Goal: Information Seeking & Learning: Find contact information

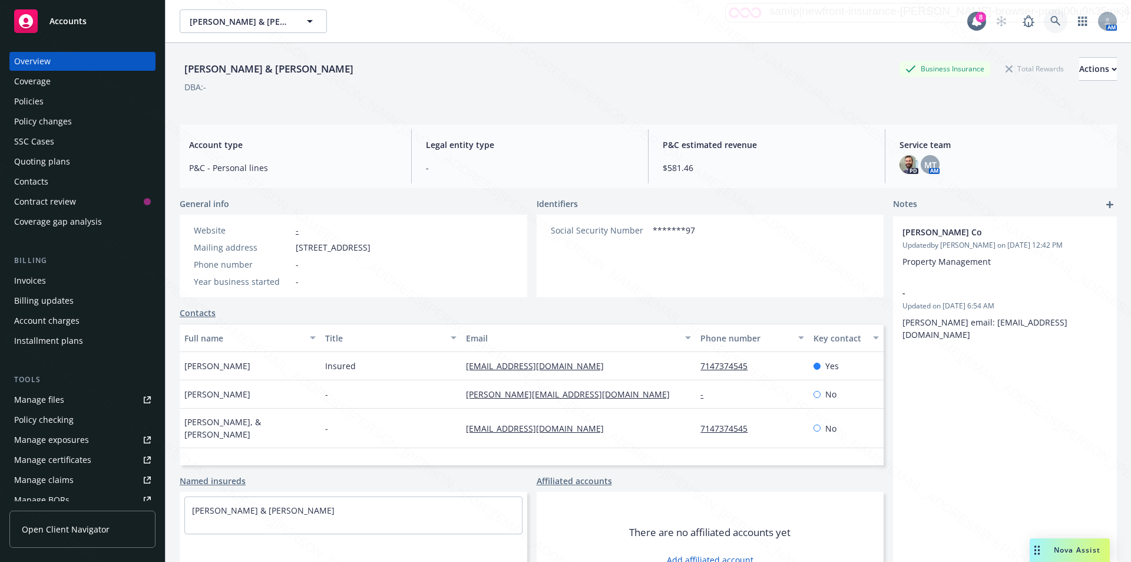
click at [1051, 22] on icon at bounding box center [1056, 21] width 10 height 10
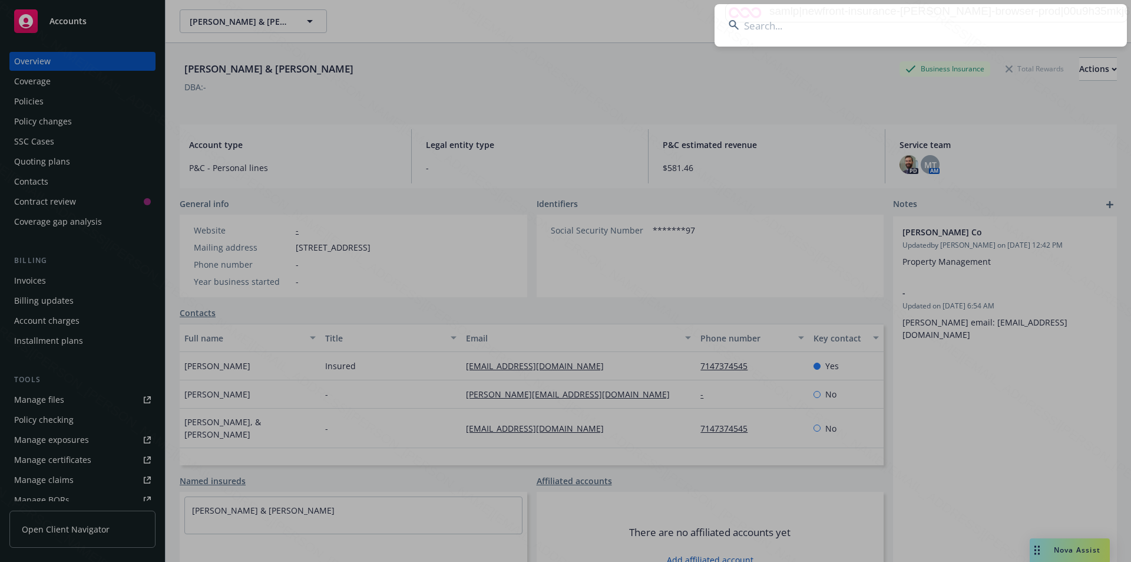
click at [809, 24] on input at bounding box center [921, 25] width 413 height 42
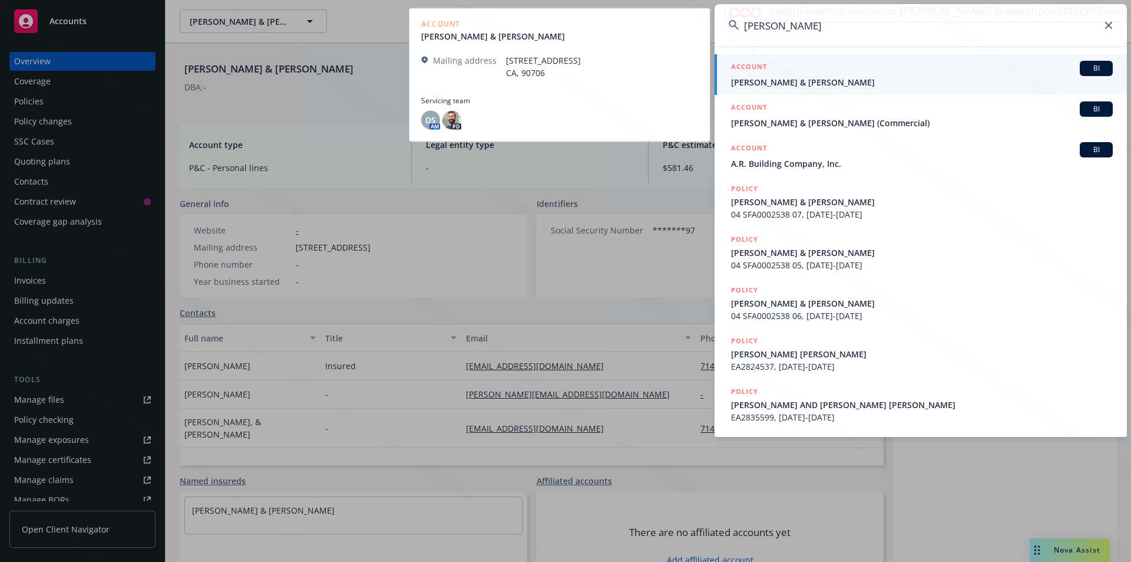
type input "[PERSON_NAME]"
click at [790, 85] on span "[PERSON_NAME] & [PERSON_NAME]" at bounding box center [922, 82] width 382 height 12
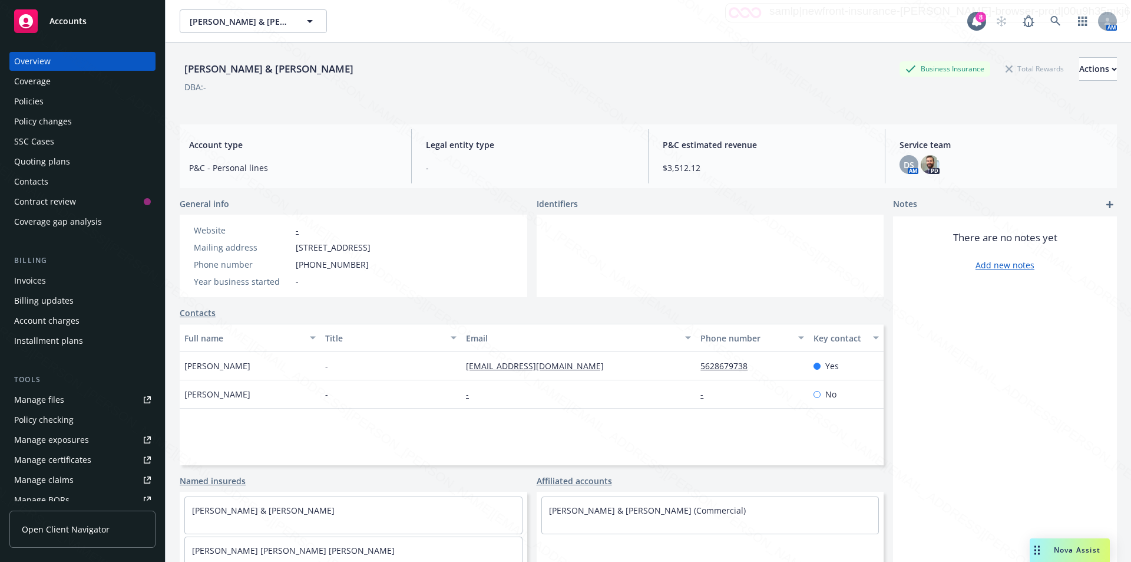
click at [31, 104] on div "Policies" at bounding box center [28, 101] width 29 height 19
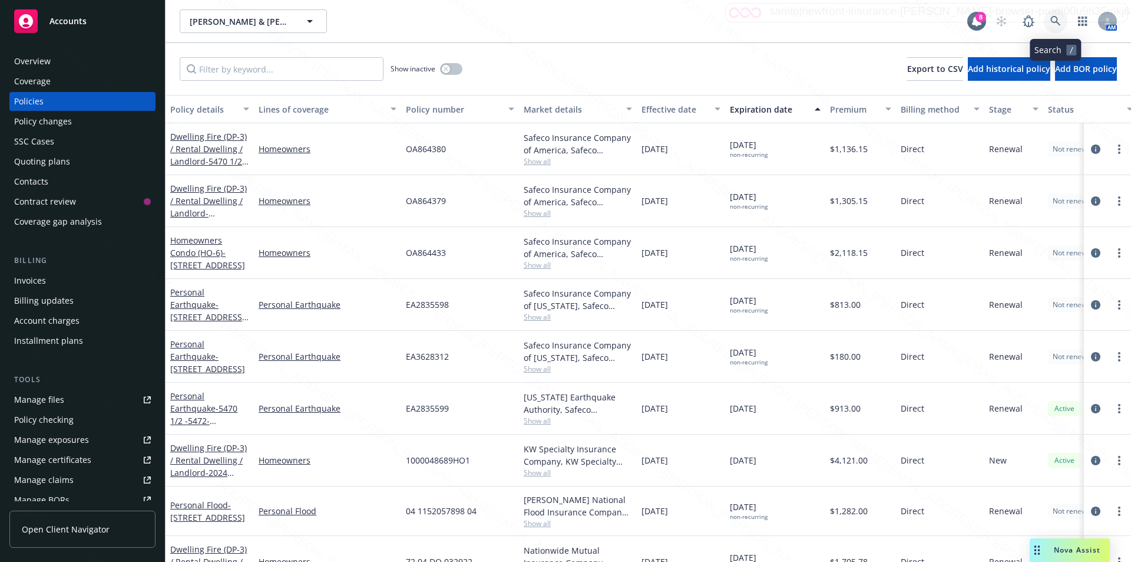
click at [1052, 18] on icon at bounding box center [1056, 21] width 10 height 10
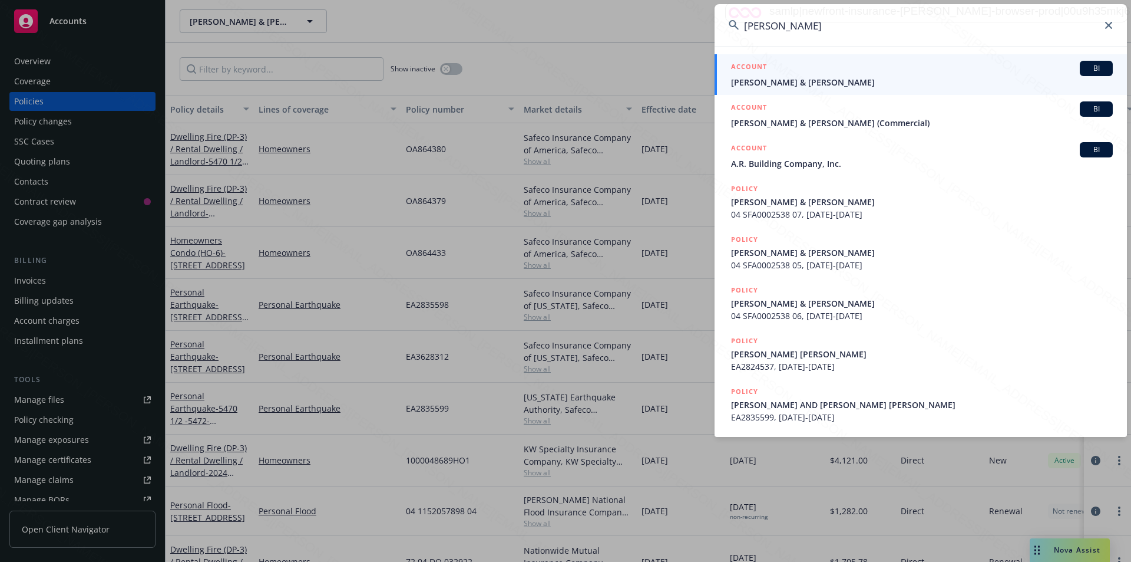
type input "[PERSON_NAME]"
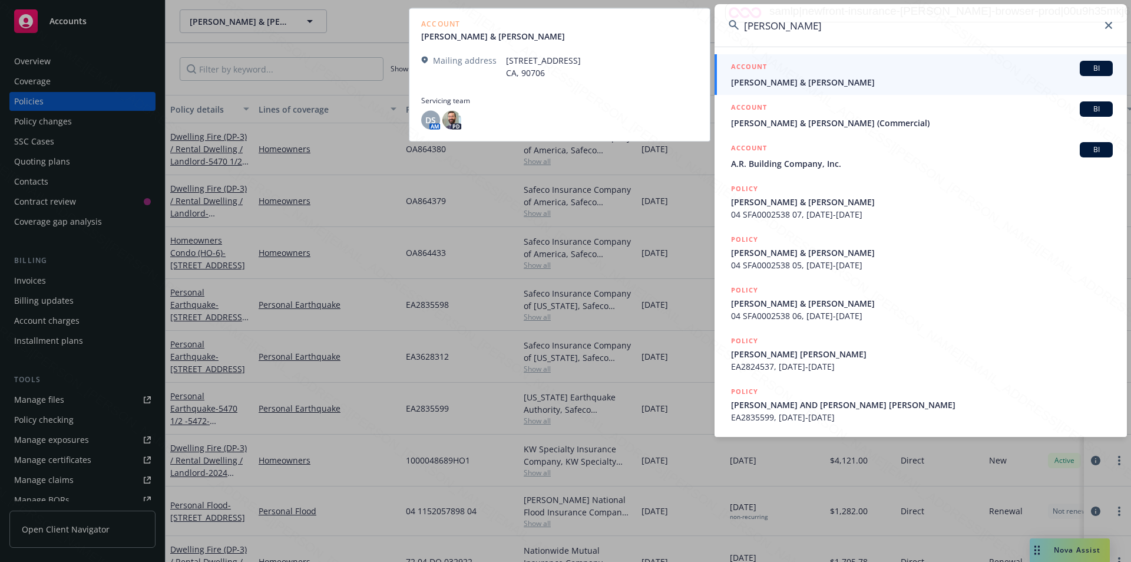
click at [781, 83] on span "[PERSON_NAME] & [PERSON_NAME]" at bounding box center [922, 82] width 382 height 12
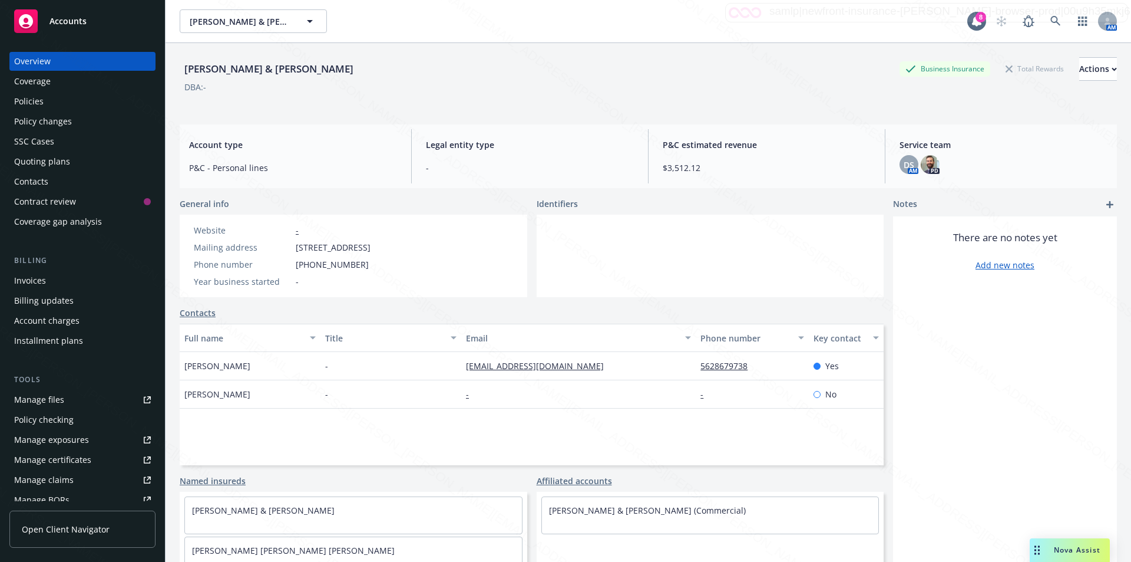
click at [35, 101] on div "Policies" at bounding box center [28, 101] width 29 height 19
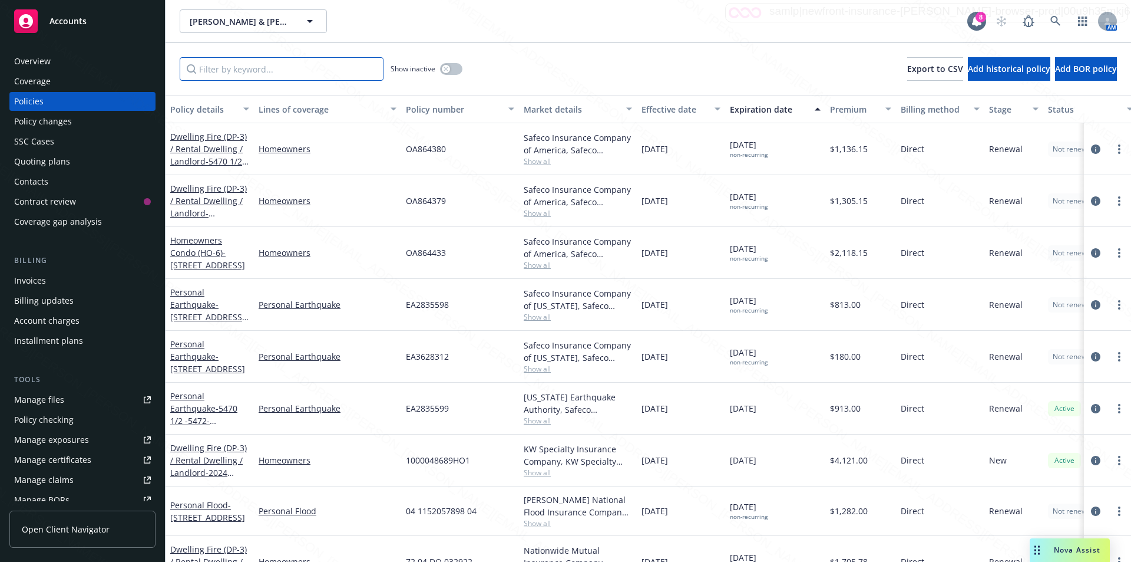
click at [271, 74] on input "Filter by keyword..." at bounding box center [282, 69] width 204 height 24
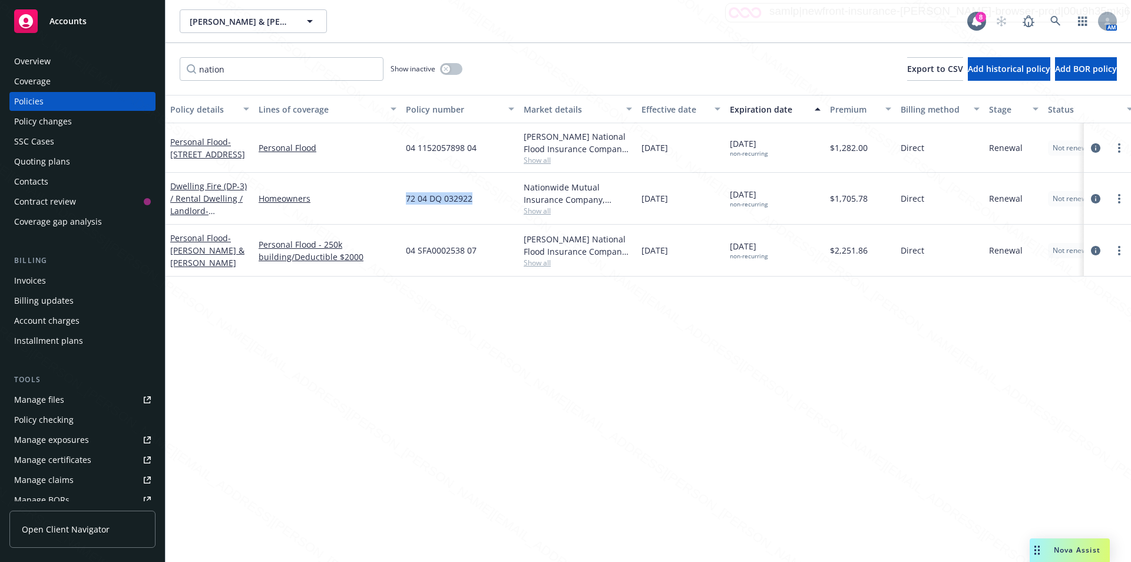
drag, startPoint x: 475, startPoint y: 206, endPoint x: 403, endPoint y: 205, distance: 71.9
click at [403, 205] on div "72 04 DQ 032922" at bounding box center [460, 199] width 118 height 52
copy span "72 04 DQ 032922"
click at [570, 354] on div "Policy details Lines of coverage Policy number Market details Effective date Ex…" at bounding box center [649, 328] width 966 height 467
drag, startPoint x: 230, startPoint y: 68, endPoint x: 151, endPoint y: 67, distance: 79.0
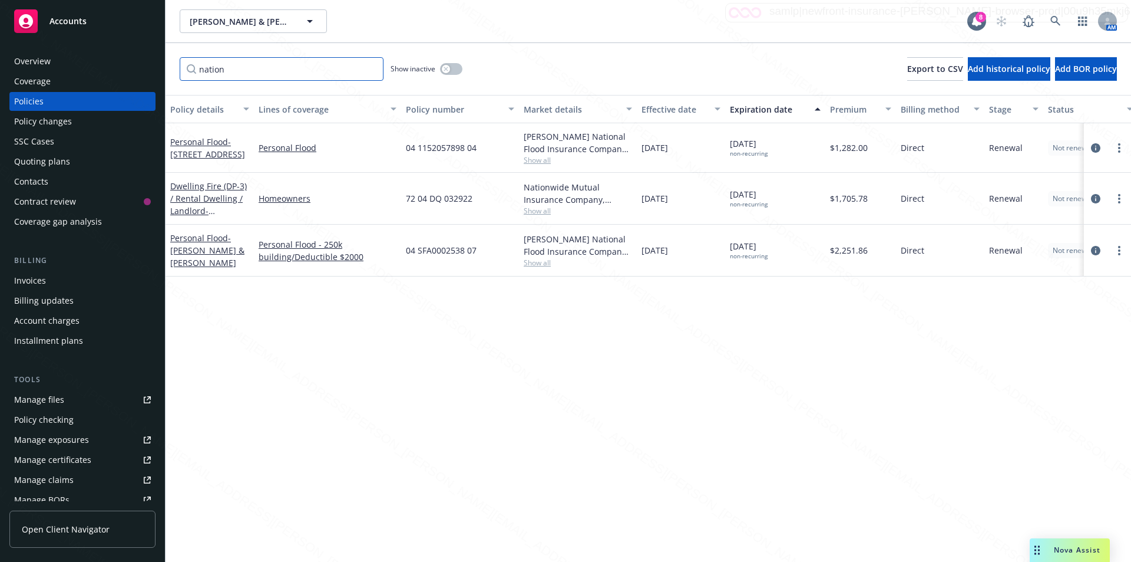
click at [151, 67] on div "Accounts Overview Coverage Policies Policy changes SSC Cases Quoting plans Cont…" at bounding box center [565, 281] width 1131 height 562
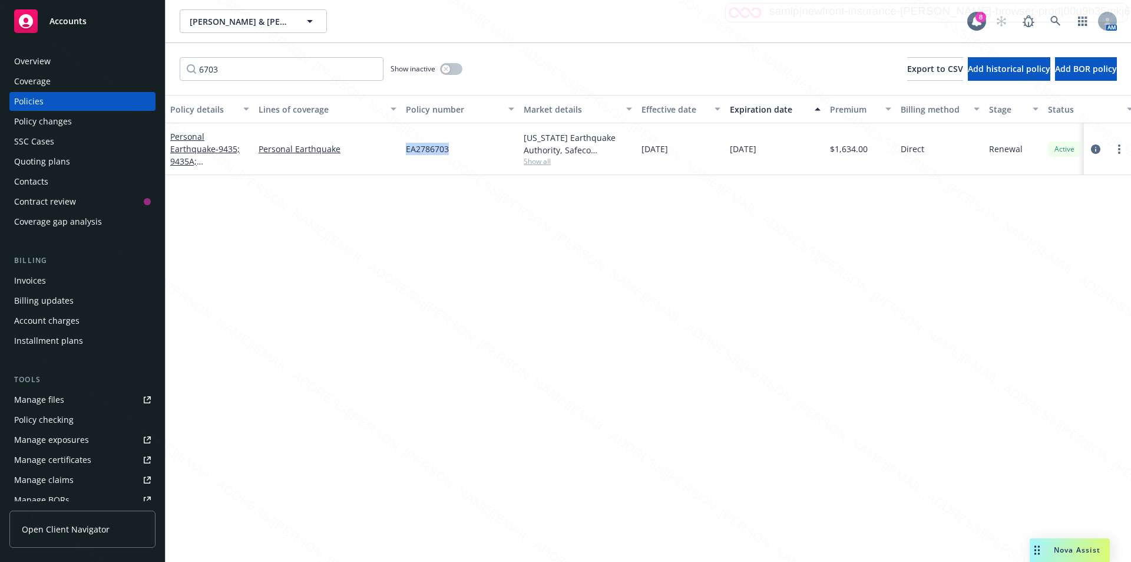
drag, startPoint x: 456, startPoint y: 150, endPoint x: 405, endPoint y: 150, distance: 51.3
click at [405, 150] on div "EA2786703" at bounding box center [460, 149] width 118 height 52
copy span "EA2786703"
drag, startPoint x: 212, startPoint y: 68, endPoint x: 159, endPoint y: 65, distance: 53.2
click at [159, 65] on div "Accounts Overview Coverage Policies Policy changes SSC Cases Quoting plans Cont…" at bounding box center [565, 281] width 1131 height 562
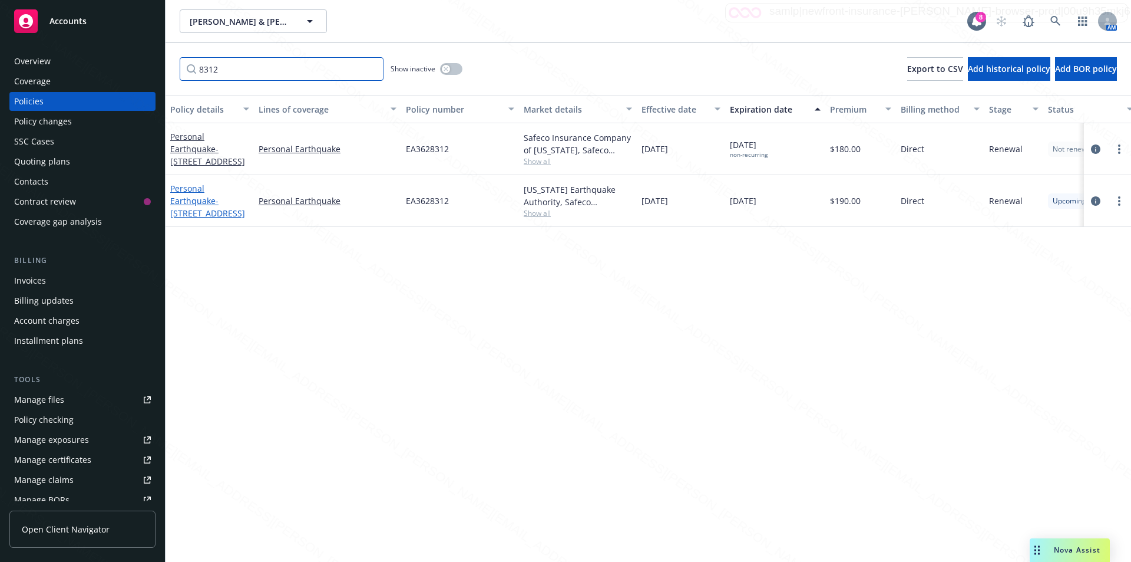
type input "8312"
click at [186, 200] on link "Personal Earthquake - [STREET_ADDRESS]" at bounding box center [207, 201] width 75 height 36
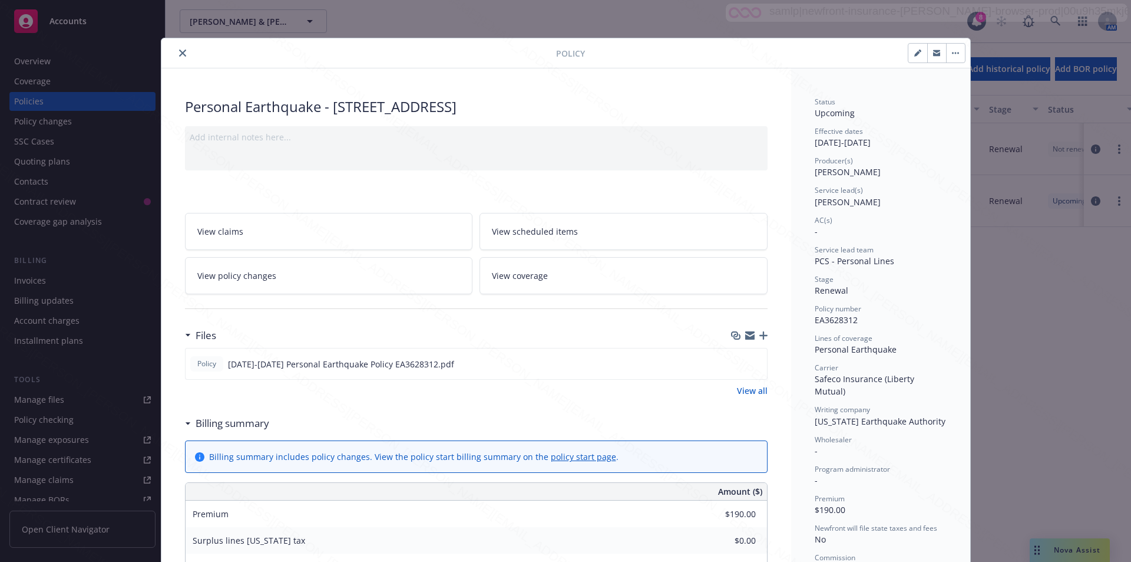
click at [179, 56] on icon "close" at bounding box center [182, 53] width 7 height 7
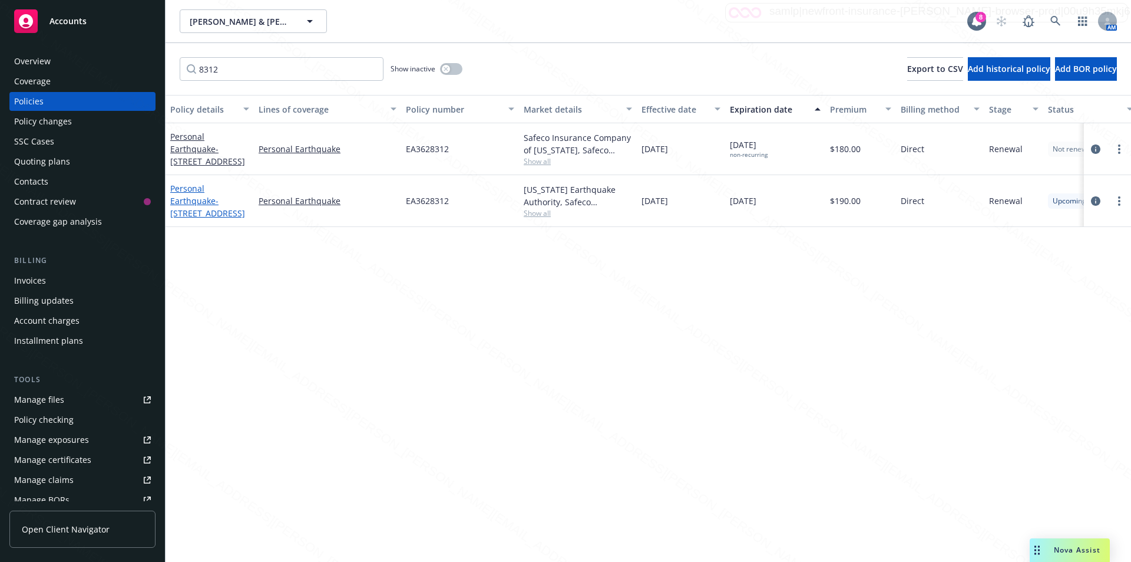
click at [200, 206] on link "Personal Earthquake - [STREET_ADDRESS]" at bounding box center [207, 201] width 75 height 36
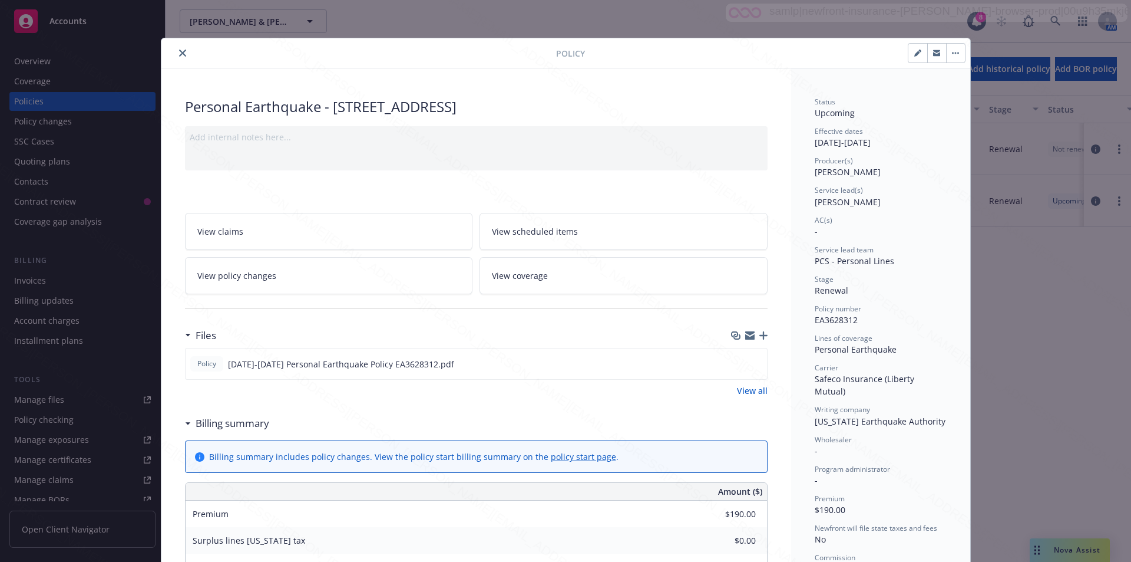
scroll to position [35, 0]
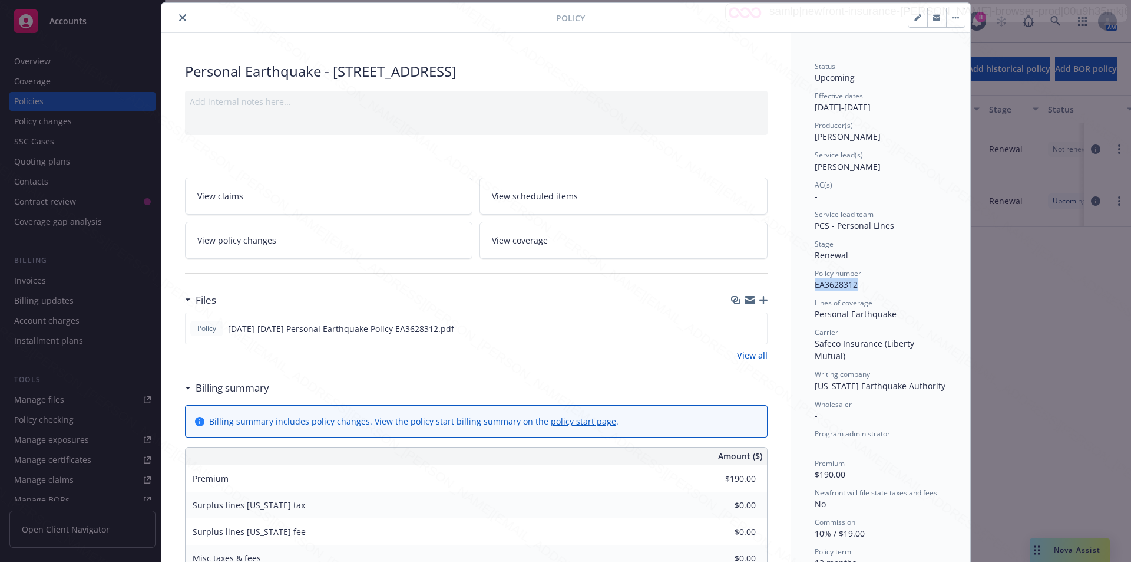
drag, startPoint x: 859, startPoint y: 284, endPoint x: 803, endPoint y: 281, distance: 56.1
click at [803, 281] on div "Status Upcoming Effective dates [DATE] - [DATE] Producer(s) [PERSON_NAME] Servi…" at bounding box center [880, 537] width 179 height 1009
copy span "EA3628312"
click at [179, 16] on icon "close" at bounding box center [182, 17] width 7 height 7
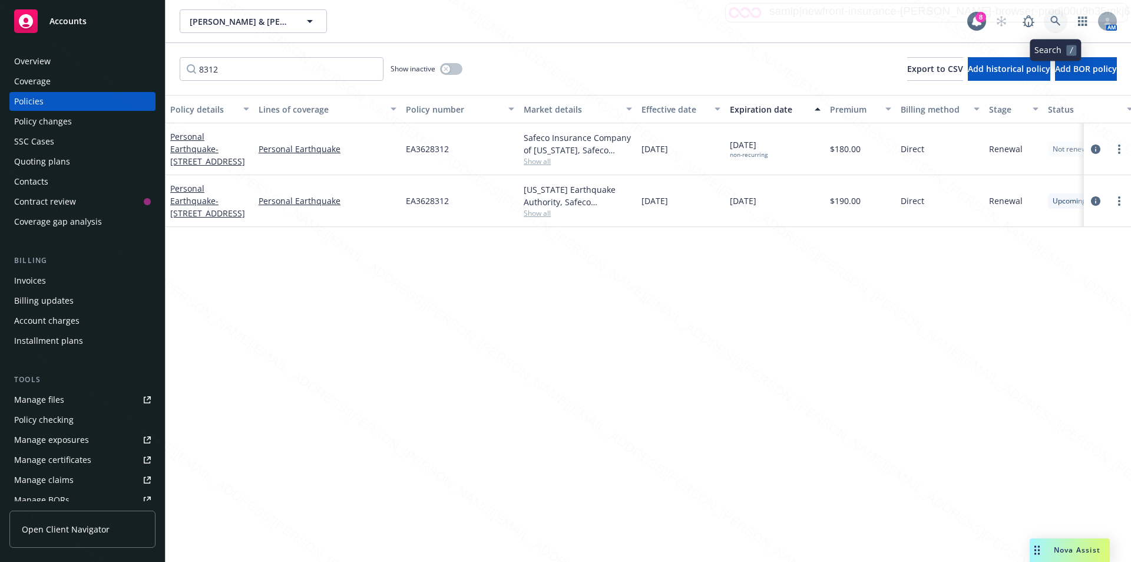
click at [1054, 20] on icon at bounding box center [1056, 21] width 11 height 11
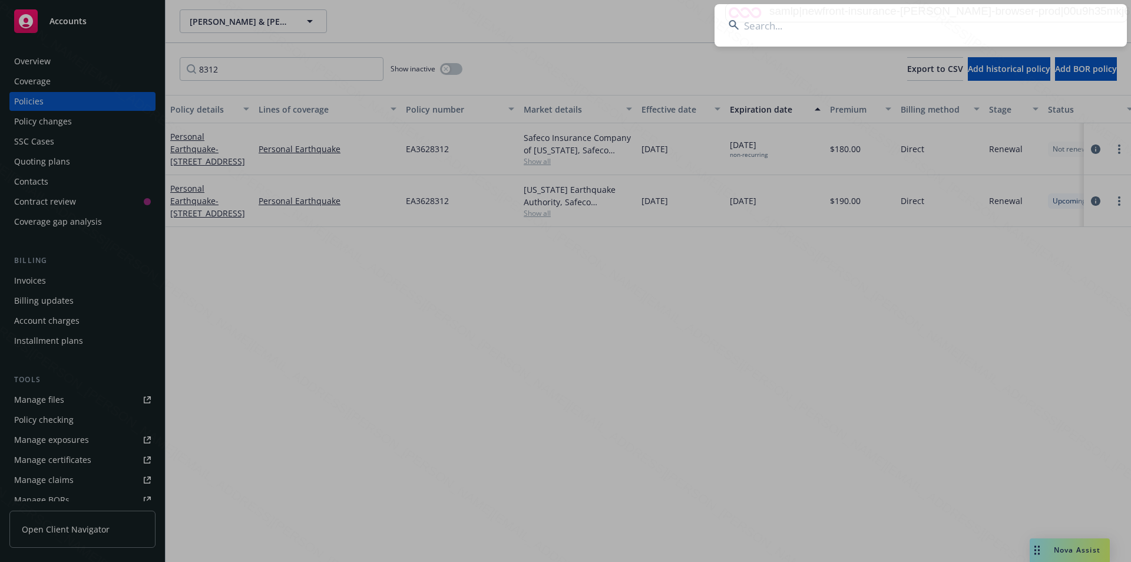
click at [824, 27] on input at bounding box center [921, 25] width 413 height 42
type input "stallone"
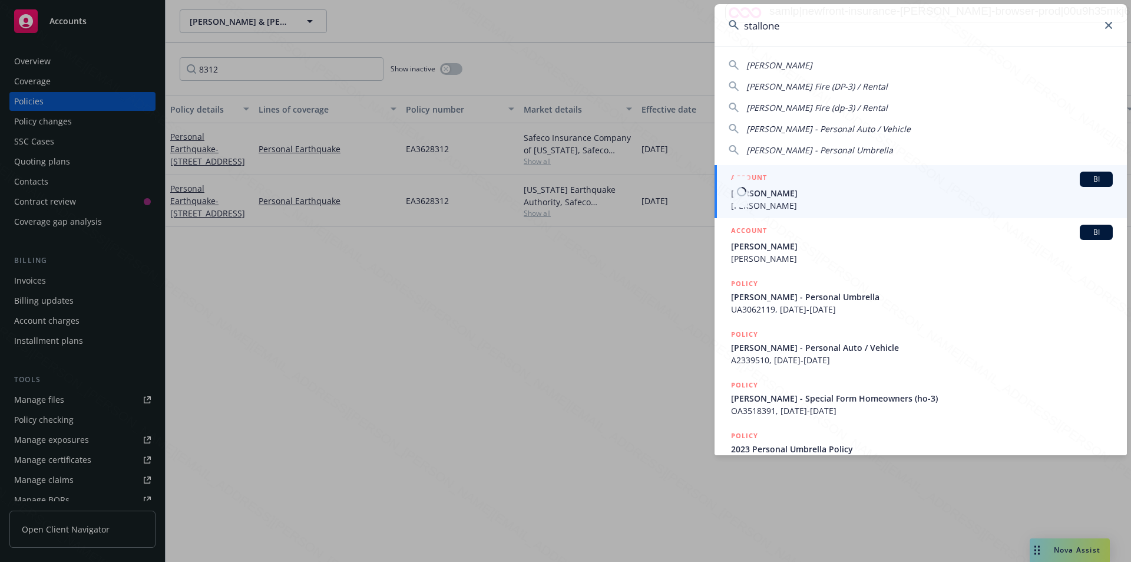
click at [790, 209] on span "[PERSON_NAME]" at bounding box center [922, 205] width 382 height 12
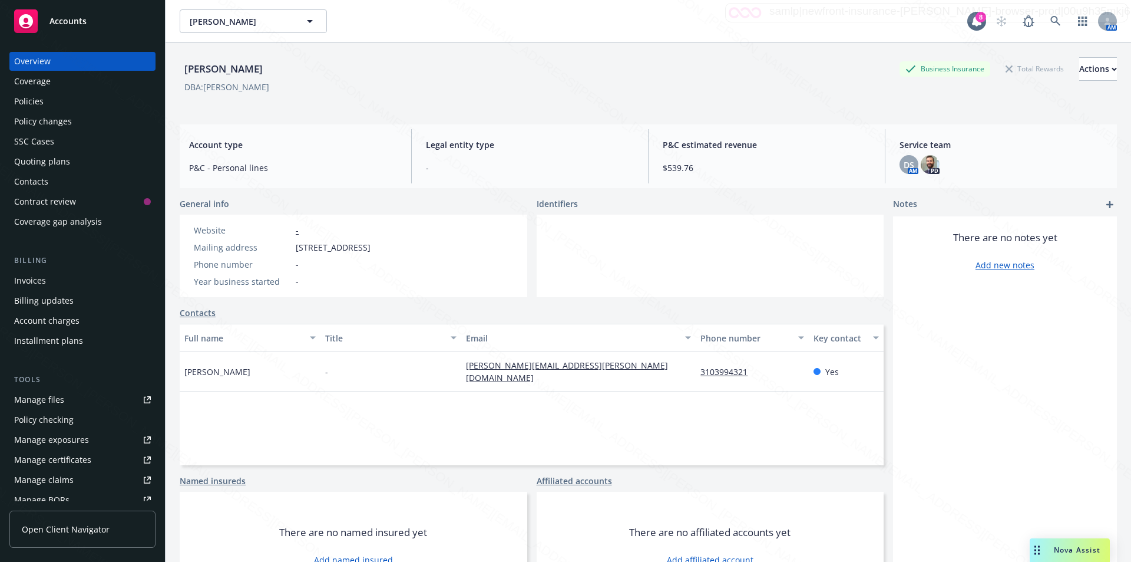
click at [32, 61] on div "Overview" at bounding box center [32, 61] width 37 height 19
click at [22, 98] on div "Policies" at bounding box center [28, 101] width 29 height 19
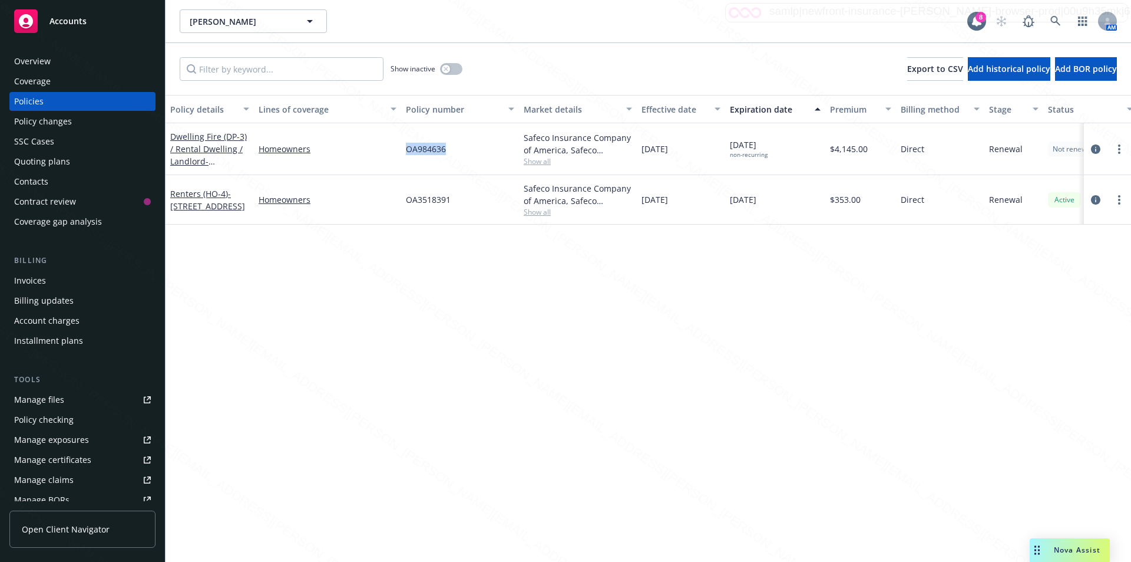
drag, startPoint x: 451, startPoint y: 153, endPoint x: 405, endPoint y: 148, distance: 46.8
click at [404, 149] on div "OA984636" at bounding box center [460, 149] width 118 height 52
copy span "OA984636"
click at [1054, 18] on icon at bounding box center [1056, 21] width 11 height 11
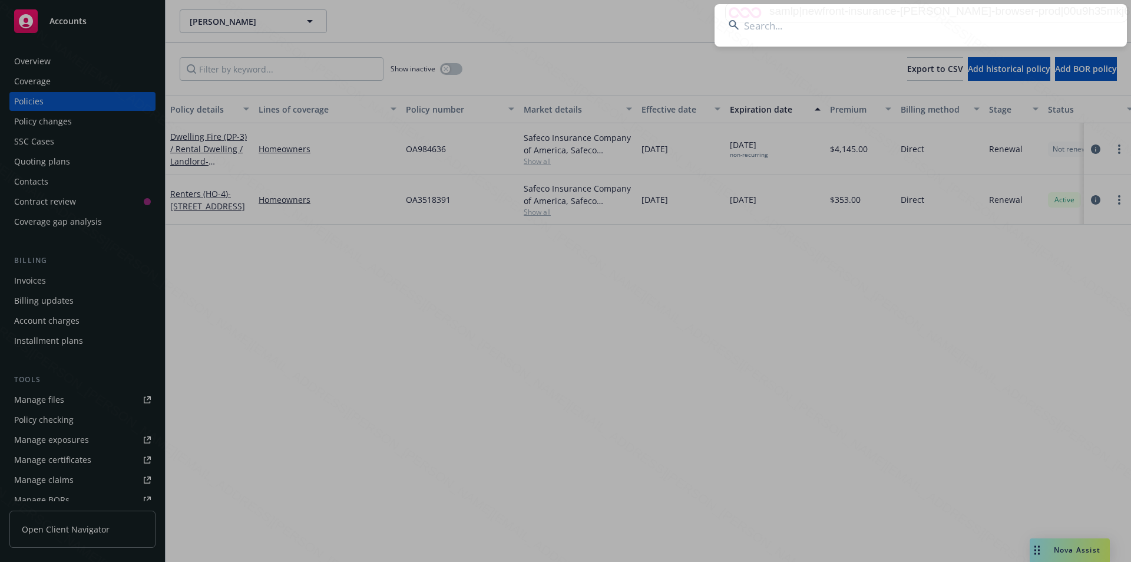
type input "OA928384"
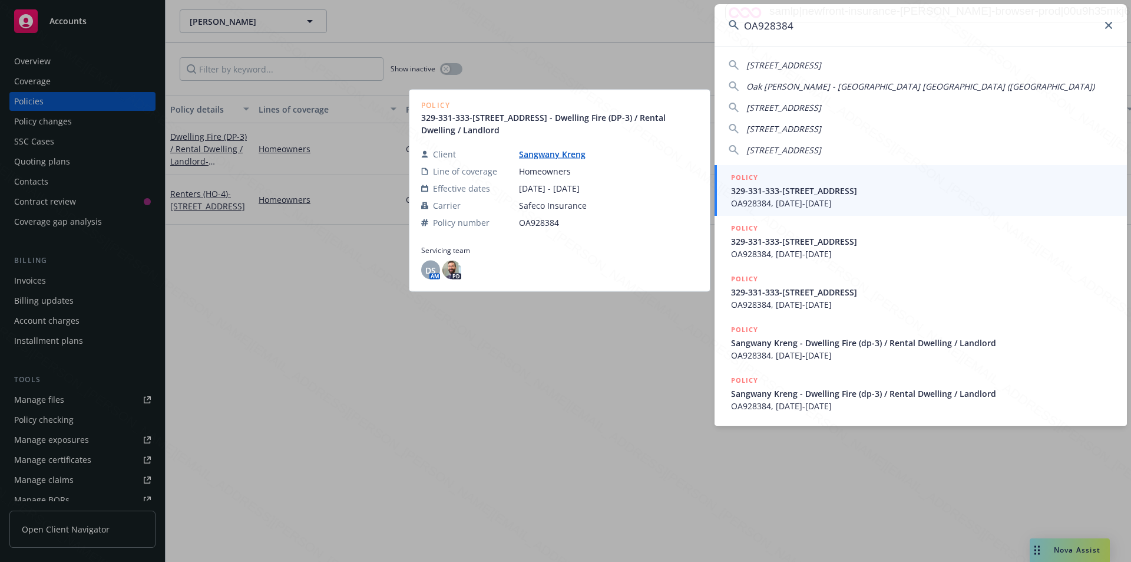
click at [842, 201] on span "OA928384, [DATE]-[DATE]" at bounding box center [922, 203] width 382 height 12
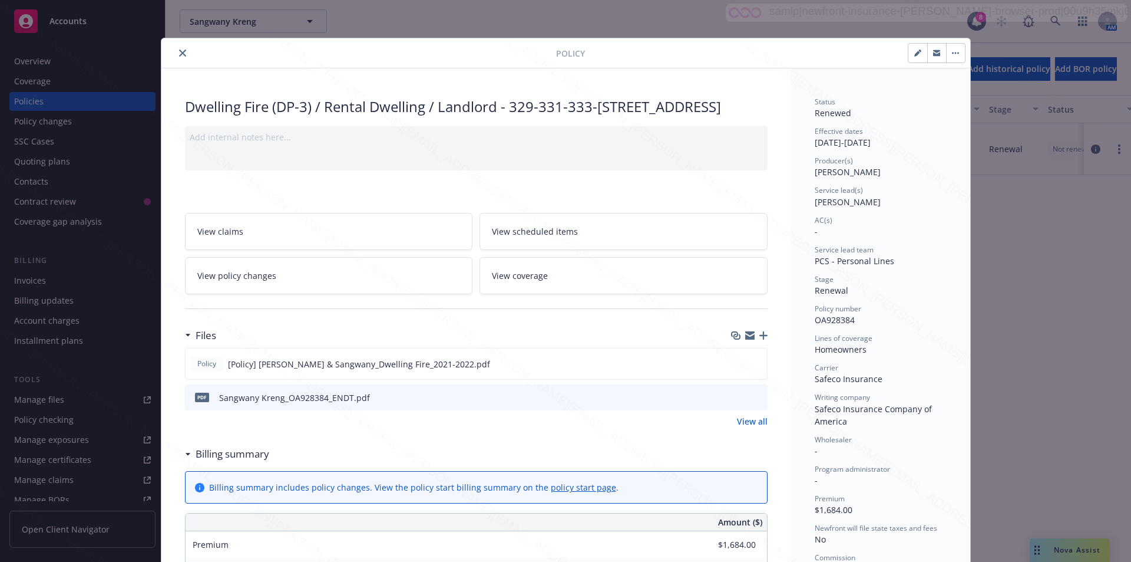
click at [181, 50] on icon "close" at bounding box center [182, 53] width 7 height 7
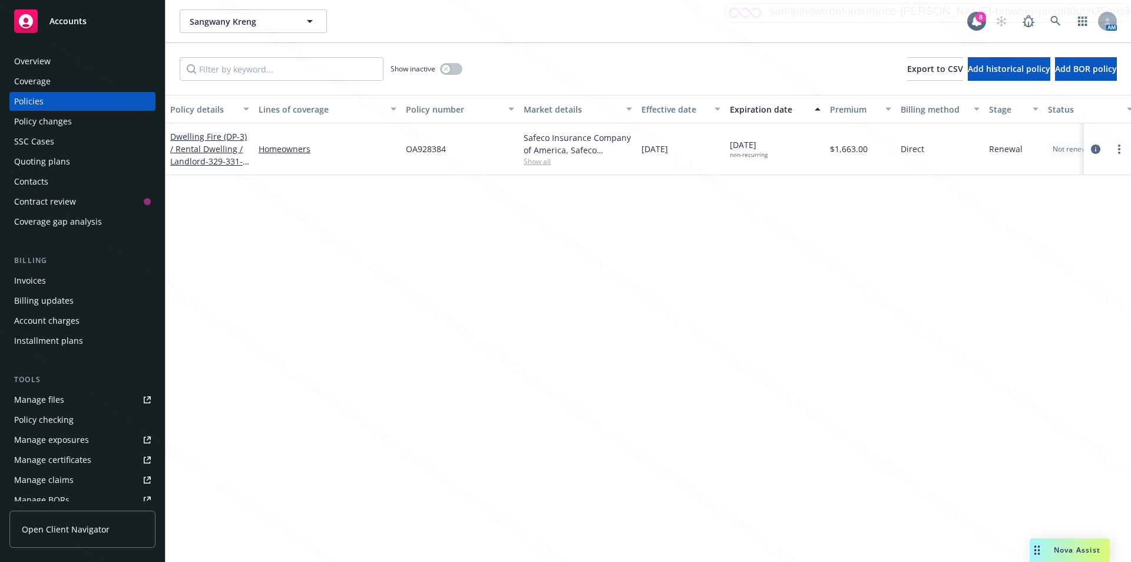
click at [289, 233] on div "Policy details Lines of coverage Policy number Market details Effective date Ex…" at bounding box center [649, 328] width 966 height 467
drag, startPoint x: 438, startPoint y: 156, endPoint x: 395, endPoint y: 148, distance: 43.1
click at [395, 148] on div "Dwelling Fire (DP-3) / Rental Dwelling / Landlord - 329-331-333-[STREET_ADDRESS…" at bounding box center [734, 149] width 1137 height 52
copy div "OA928384"
click at [229, 162] on span "- 329-331-333-[STREET_ADDRESS]" at bounding box center [209, 174] width 79 height 36
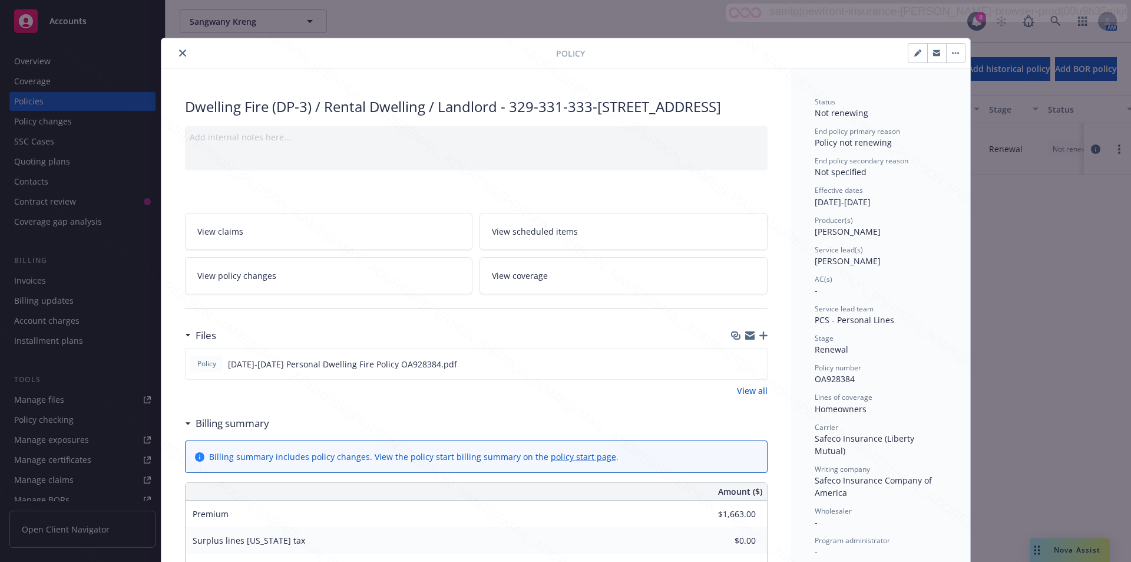
drag, startPoint x: 509, startPoint y: 107, endPoint x: 526, endPoint y: 120, distance: 21.6
click at [526, 117] on div "Dwelling Fire (DP-3) / Rental Dwelling / Landlord - 329-331-333-[STREET_ADDRESS]" at bounding box center [476, 107] width 583 height 20
copy div "329-331-333-[STREET_ADDRESS]"
click at [176, 55] on button "close" at bounding box center [183, 53] width 14 height 14
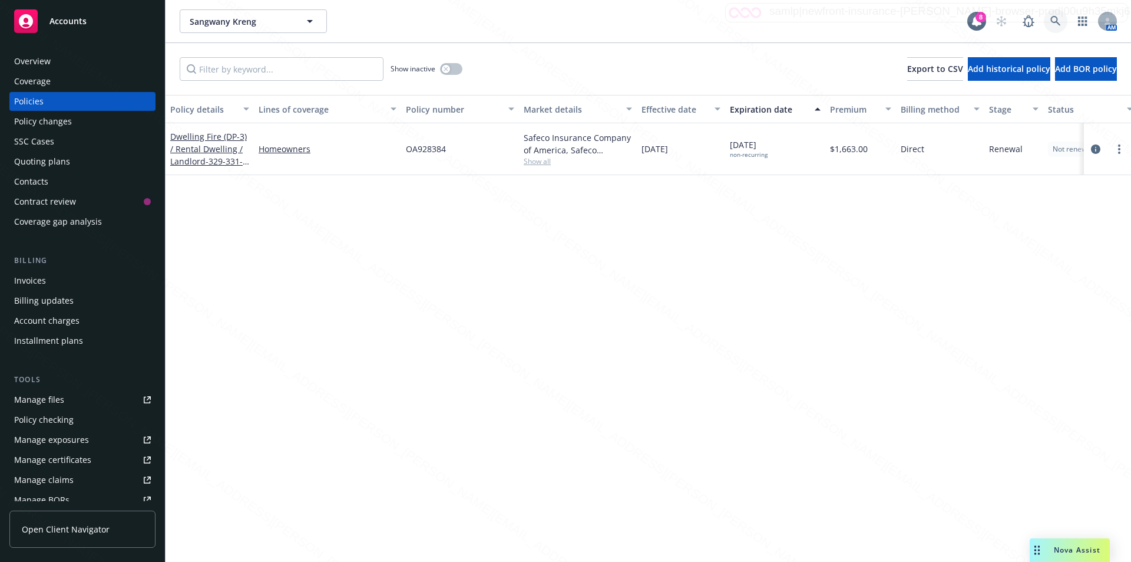
click at [1055, 19] on icon at bounding box center [1056, 21] width 11 height 11
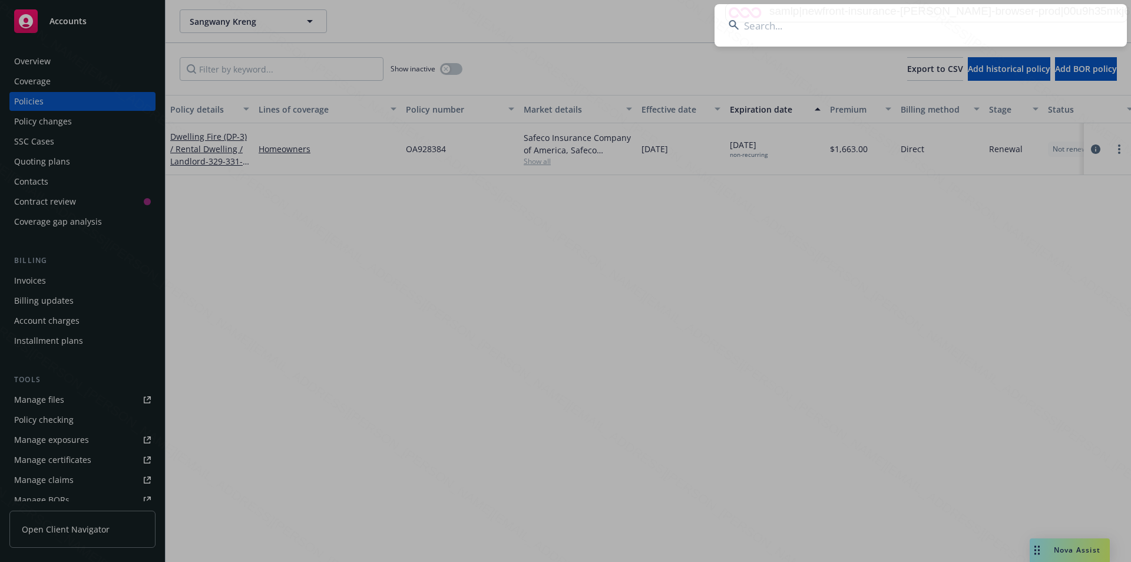
type input "OA3460615"
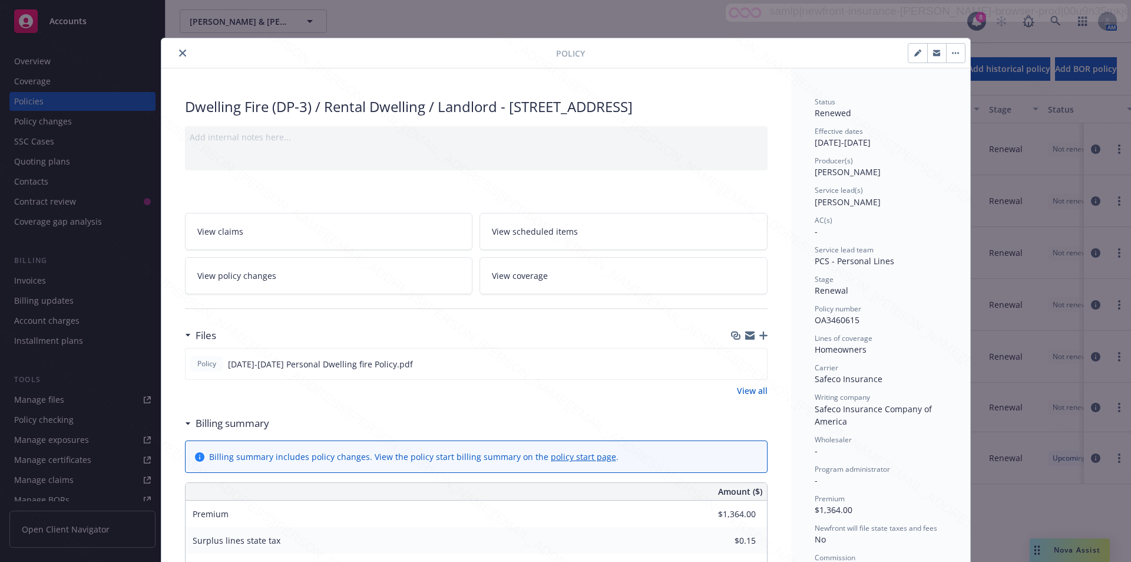
drag, startPoint x: 509, startPoint y: 105, endPoint x: 406, endPoint y: 133, distance: 106.2
click at [406, 117] on div "Dwelling Fire (DP-3) / Rental Dwelling / Landlord - [STREET_ADDRESS] [STREET_AD…" at bounding box center [476, 107] width 583 height 20
copy div "[STREET_ADDRESS]"
click at [179, 52] on icon "close" at bounding box center [182, 53] width 7 height 7
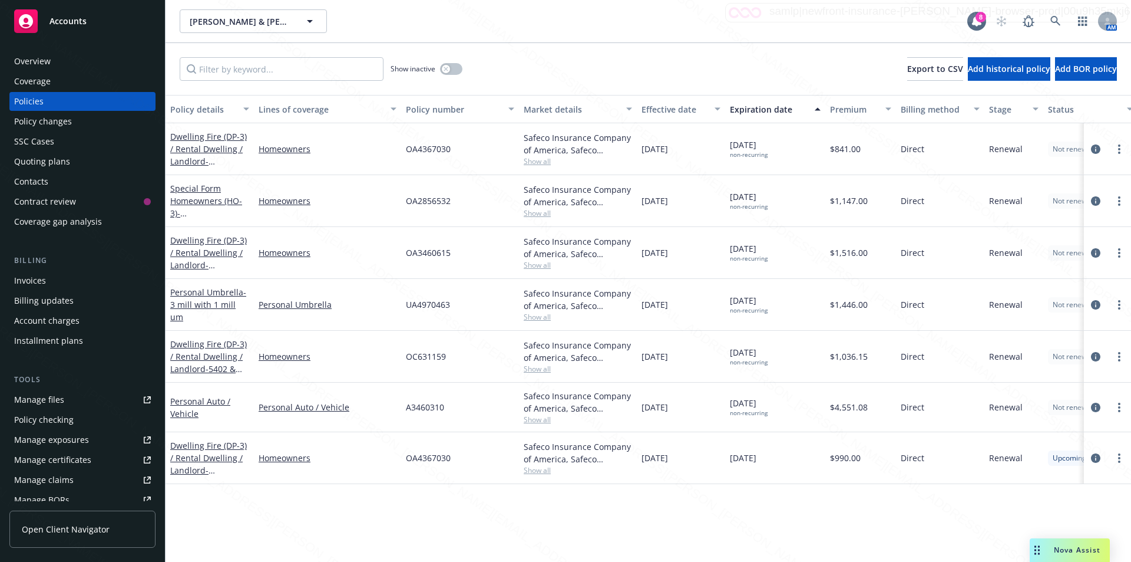
click at [31, 61] on div "Overview" at bounding box center [32, 61] width 37 height 19
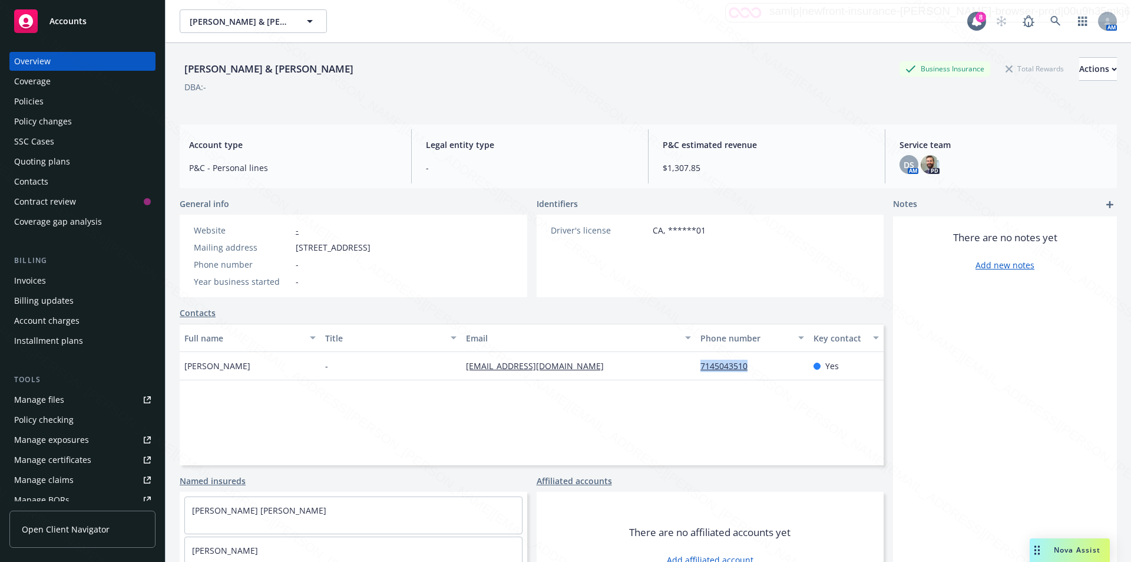
drag, startPoint x: 692, startPoint y: 370, endPoint x: 747, endPoint y: 368, distance: 54.8
click at [747, 368] on div "7145043510" at bounding box center [752, 366] width 113 height 28
copy link "7145043510"
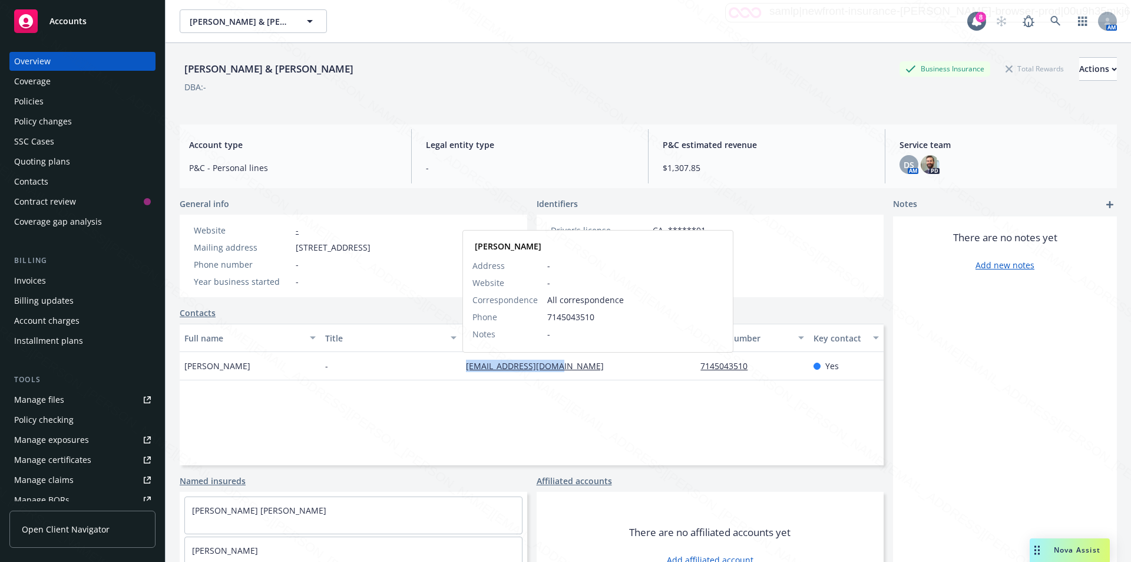
drag, startPoint x: 458, startPoint y: 369, endPoint x: 555, endPoint y: 362, distance: 96.9
click at [555, 362] on div "[EMAIL_ADDRESS][DOMAIN_NAME] [PERSON_NAME] Address - Website - Correspondence A…" at bounding box center [578, 366] width 235 height 28
copy link "[EMAIL_ADDRESS][DOMAIN_NAME]"
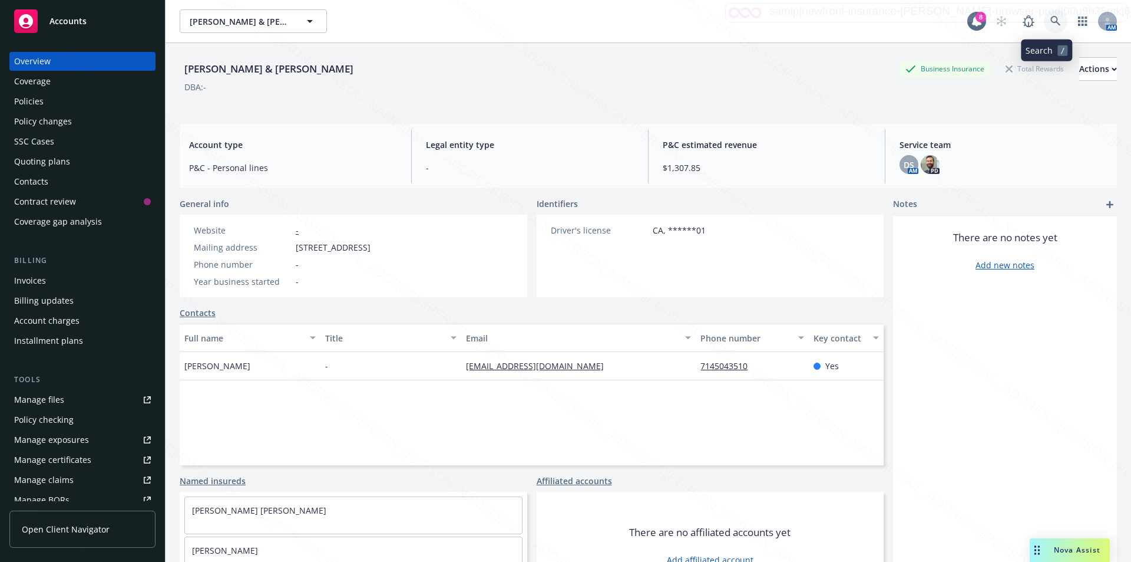
click at [1051, 18] on icon at bounding box center [1056, 21] width 11 height 11
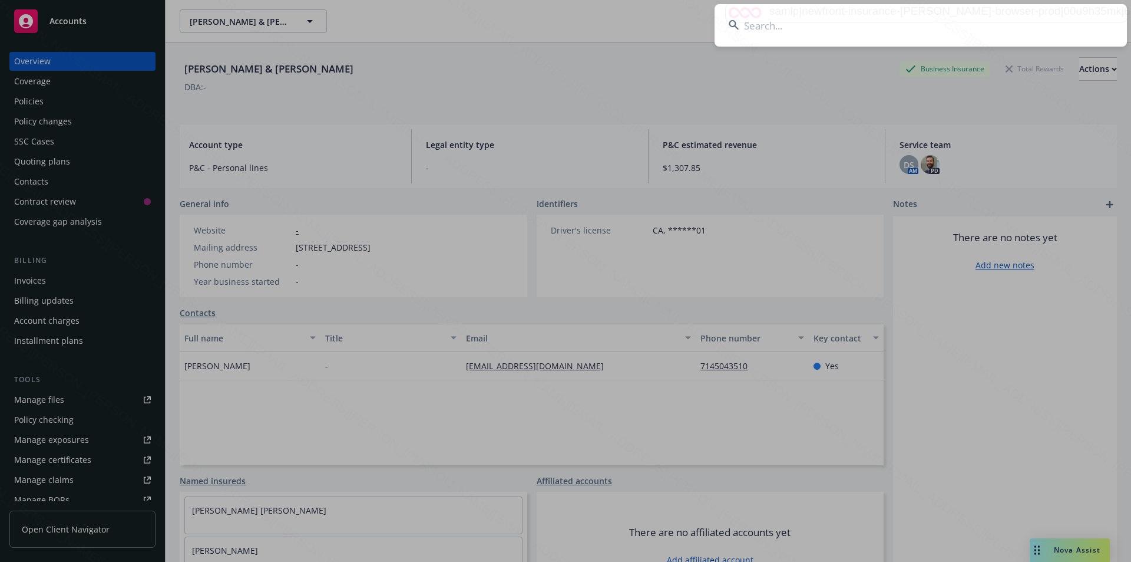
click at [928, 27] on input at bounding box center [921, 25] width 413 height 42
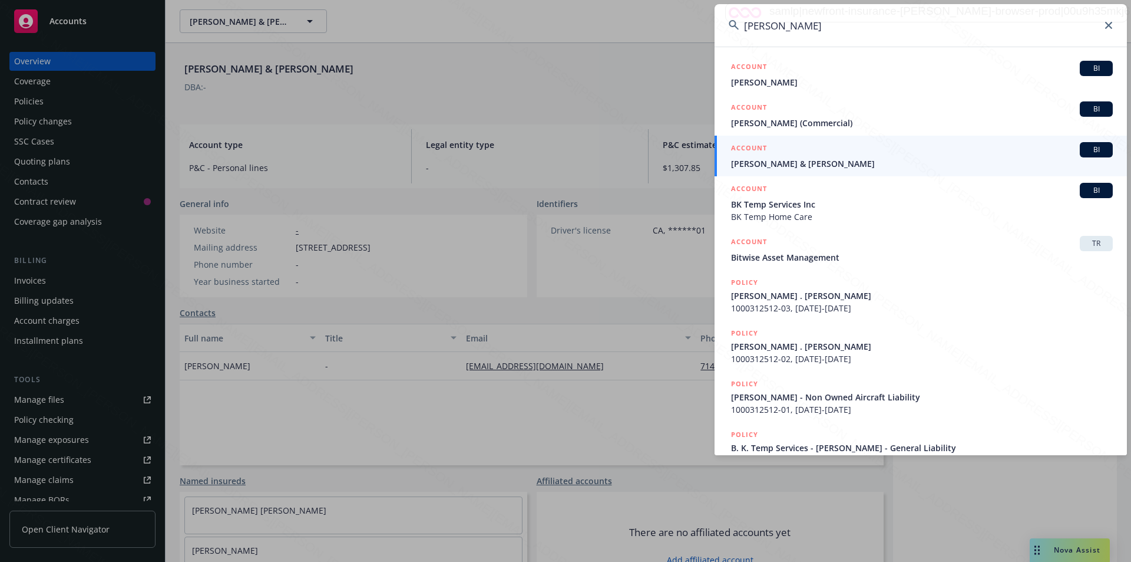
drag, startPoint x: 778, startPoint y: 25, endPoint x: 735, endPoint y: 28, distance: 43.2
click at [735, 28] on div "[PERSON_NAME]" at bounding box center [921, 25] width 413 height 42
click at [774, 27] on input "[PERSON_NAME]" at bounding box center [921, 25] width 413 height 42
drag, startPoint x: 758, startPoint y: 26, endPoint x: 751, endPoint y: 26, distance: 7.1
click at [751, 26] on input "[PERSON_NAME]" at bounding box center [921, 25] width 413 height 42
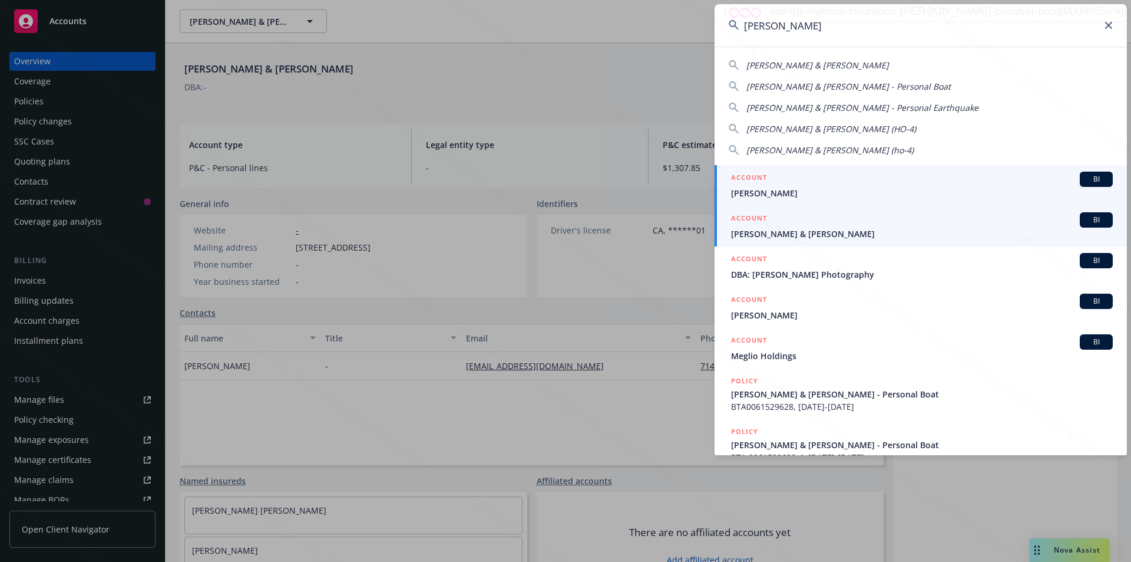
type input "[PERSON_NAME]"
click at [796, 235] on span "[PERSON_NAME] & [PERSON_NAME]" at bounding box center [922, 233] width 382 height 12
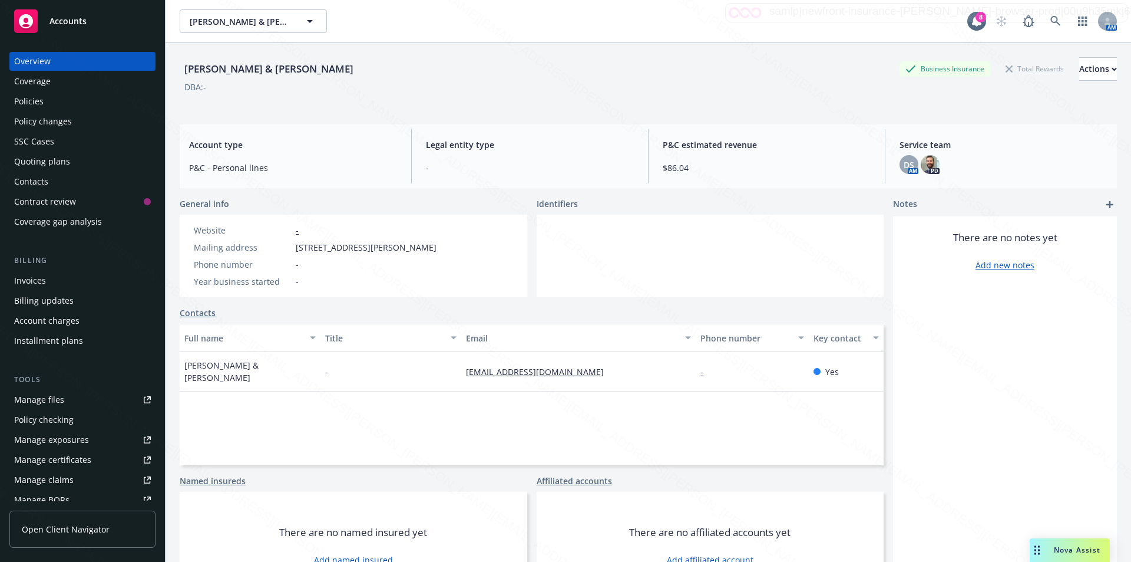
click at [25, 102] on div "Policies" at bounding box center [28, 101] width 29 height 19
